Goal: Find specific page/section: Find specific page/section

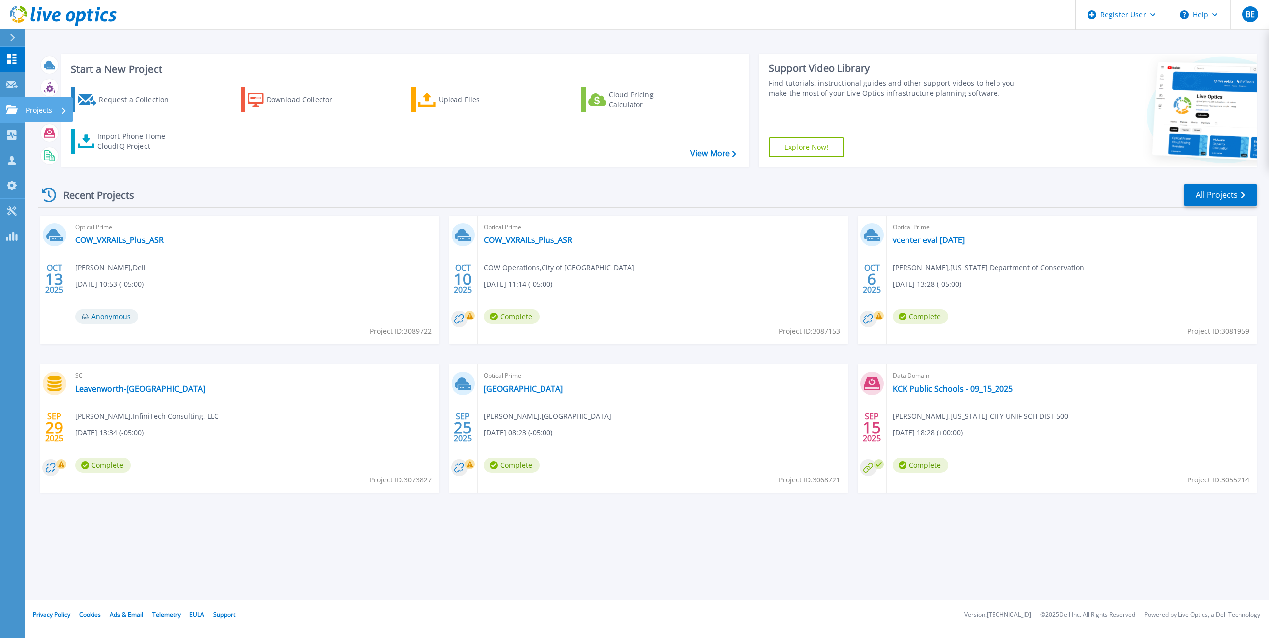
click at [22, 106] on link "Projects Projects" at bounding box center [12, 109] width 25 height 25
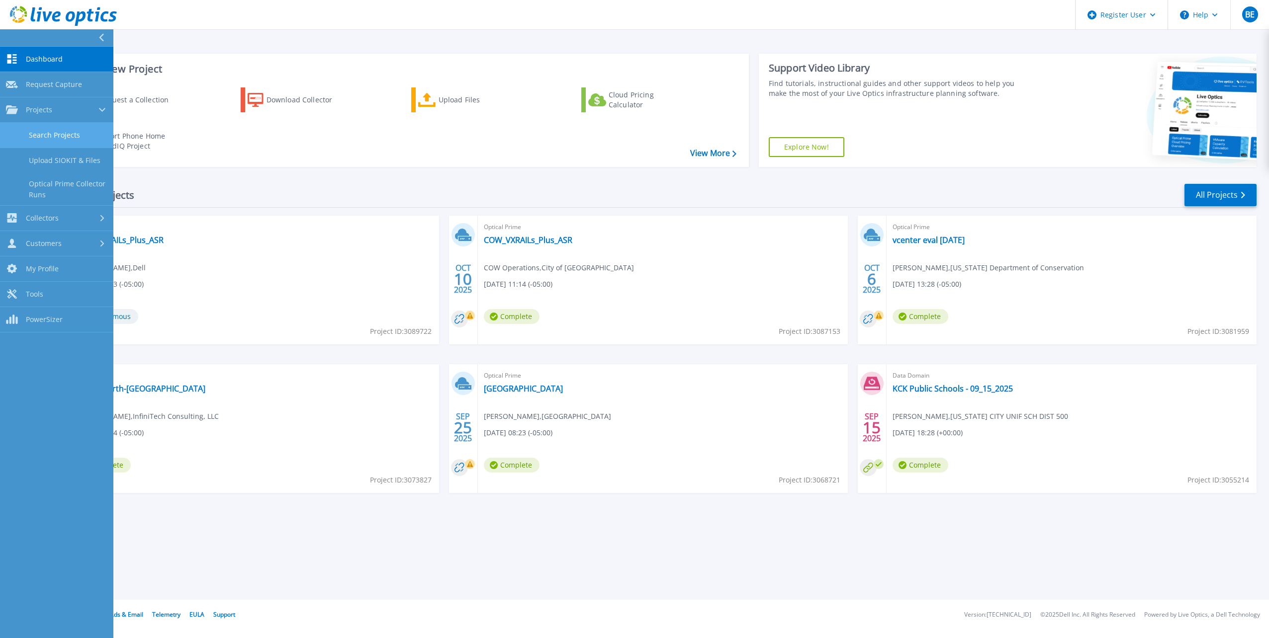
click at [46, 136] on link "Search Projects" at bounding box center [56, 135] width 113 height 25
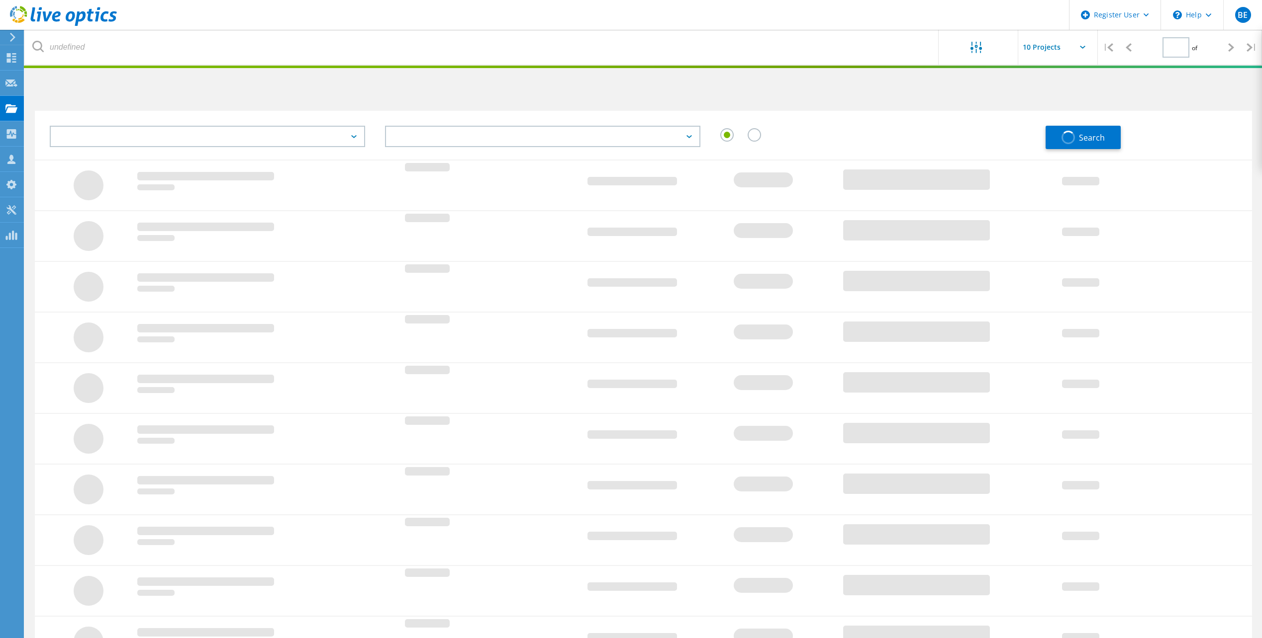
type input "1"
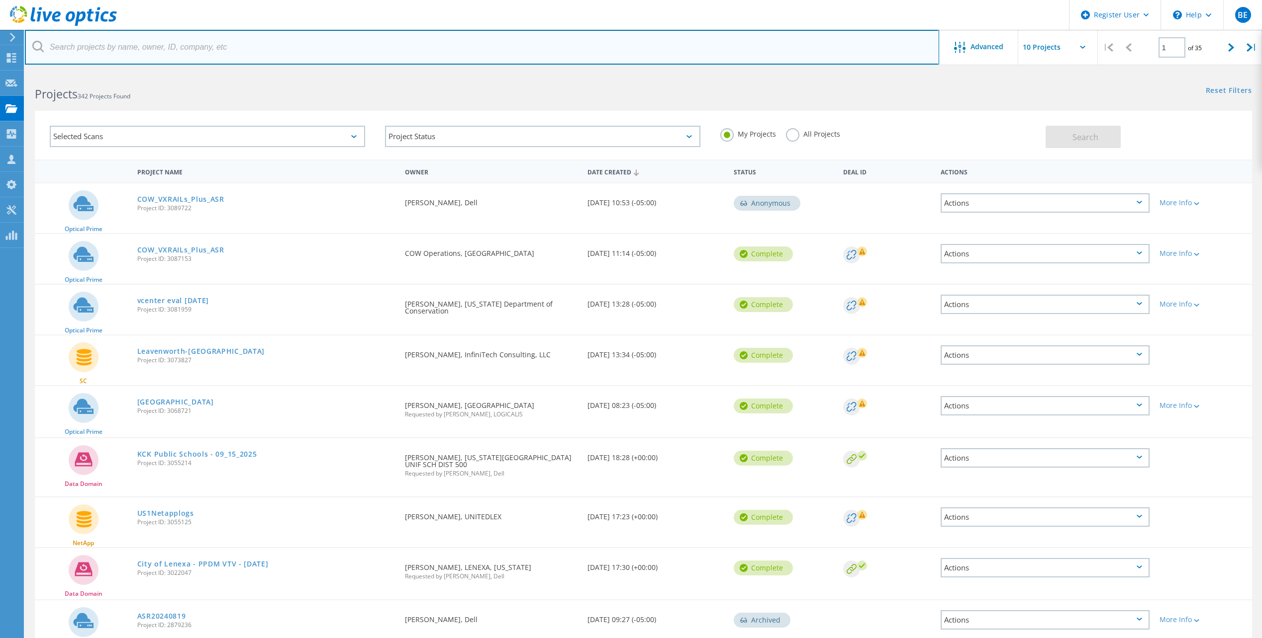
click at [275, 47] on input "text" at bounding box center [482, 47] width 914 height 35
click at [228, 47] on input "text" at bounding box center [482, 47] width 914 height 35
type input "[DOMAIN_NAME]"
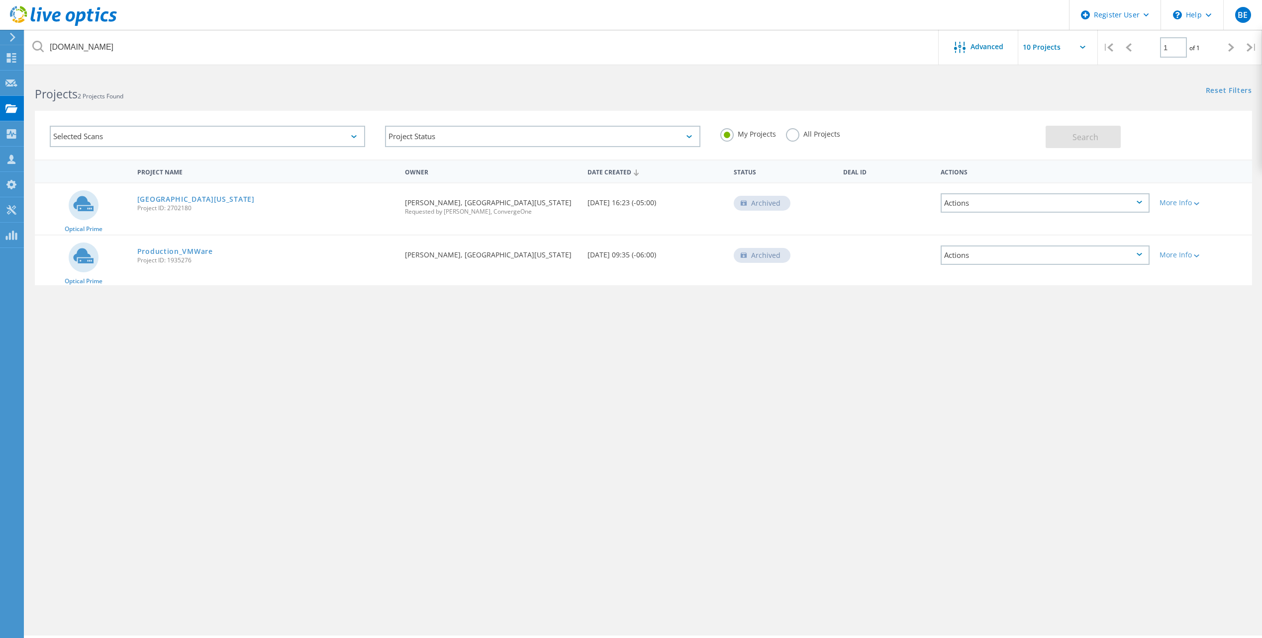
click at [795, 135] on label "All Projects" at bounding box center [813, 132] width 54 height 9
click at [0, 0] on input "All Projects" at bounding box center [0, 0] width 0 height 0
click at [1065, 136] on button "Search" at bounding box center [1082, 137] width 75 height 22
